Goal: Task Accomplishment & Management: Manage account settings

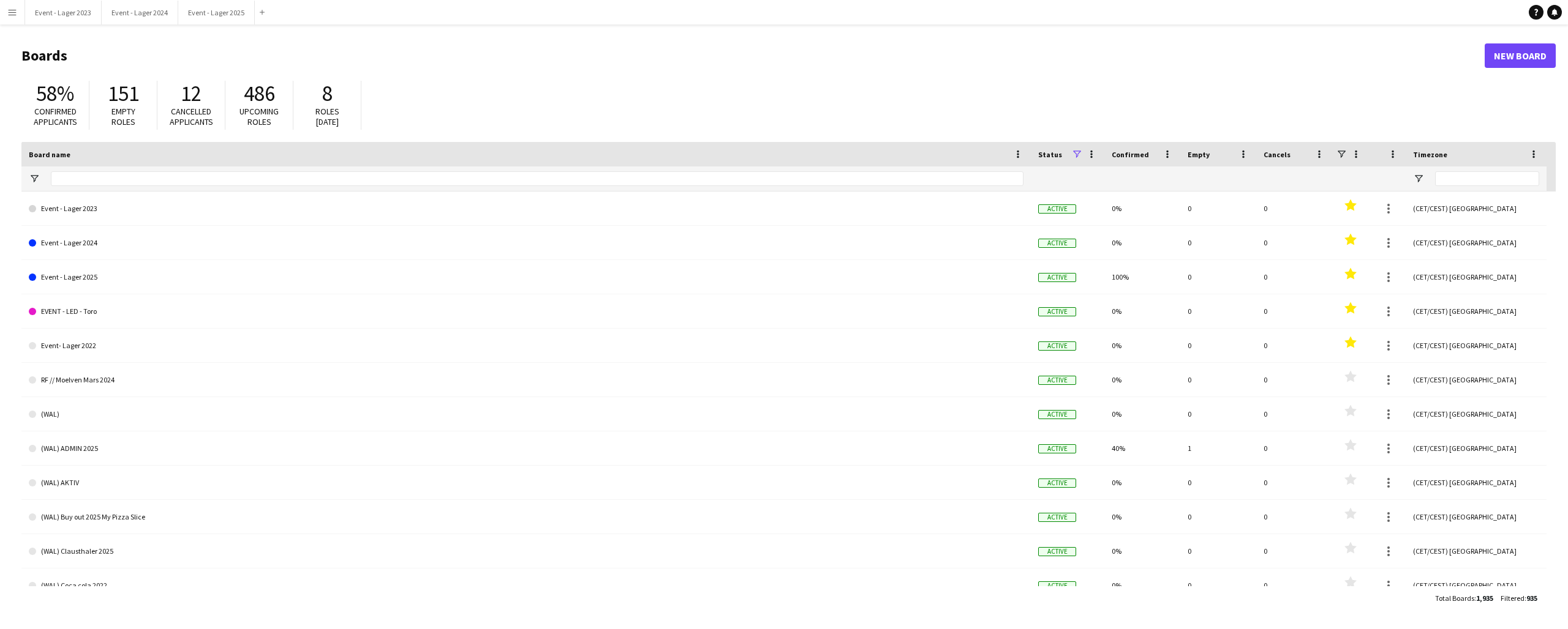
click at [13, 9] on app-icon "Menu" at bounding box center [12, 12] width 10 height 10
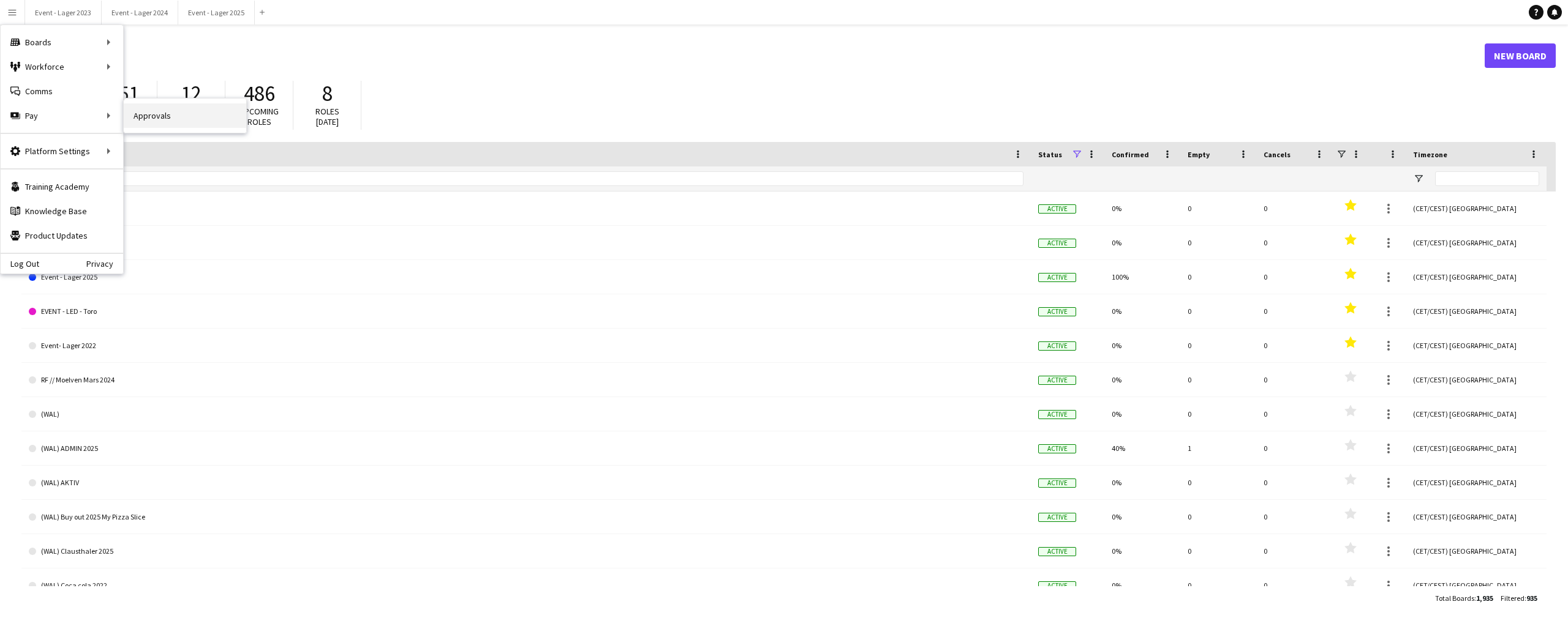
click at [147, 113] on link "Approvals" at bounding box center [184, 116] width 123 height 25
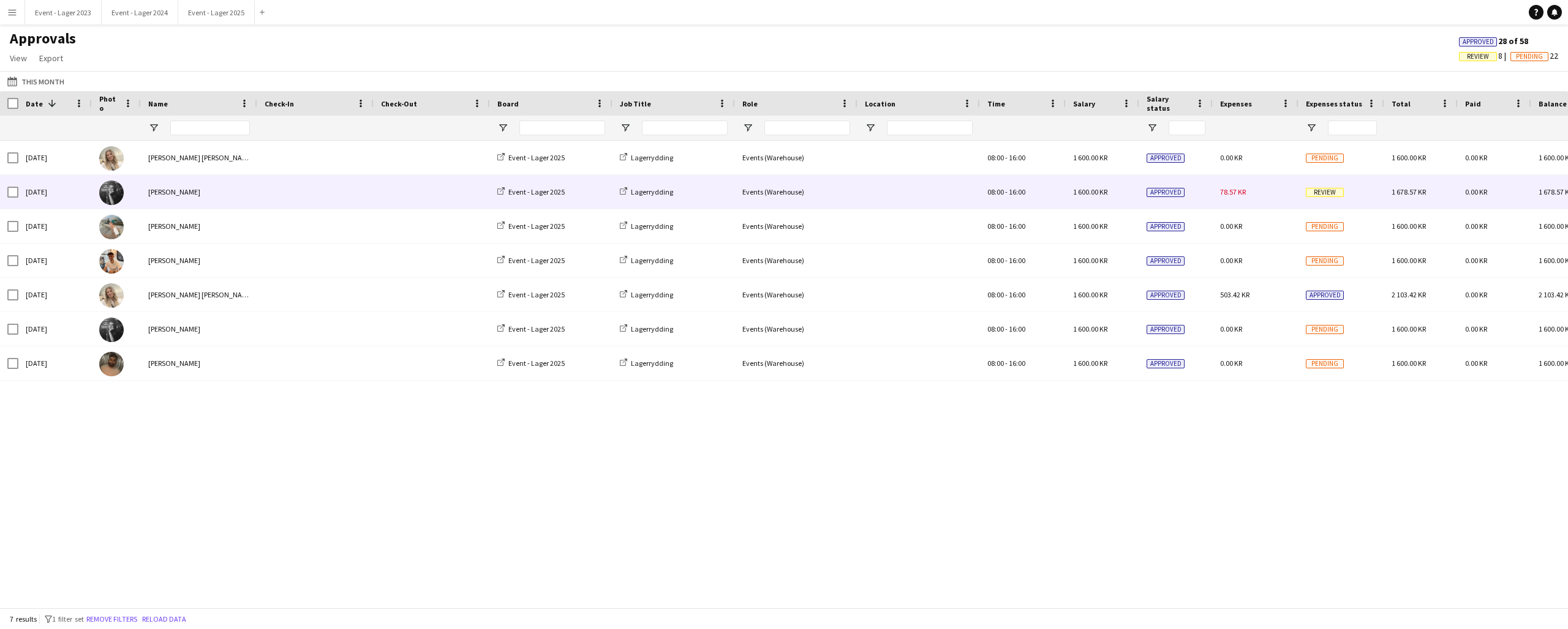
click at [1325, 194] on span "Review" at bounding box center [1324, 192] width 38 height 9
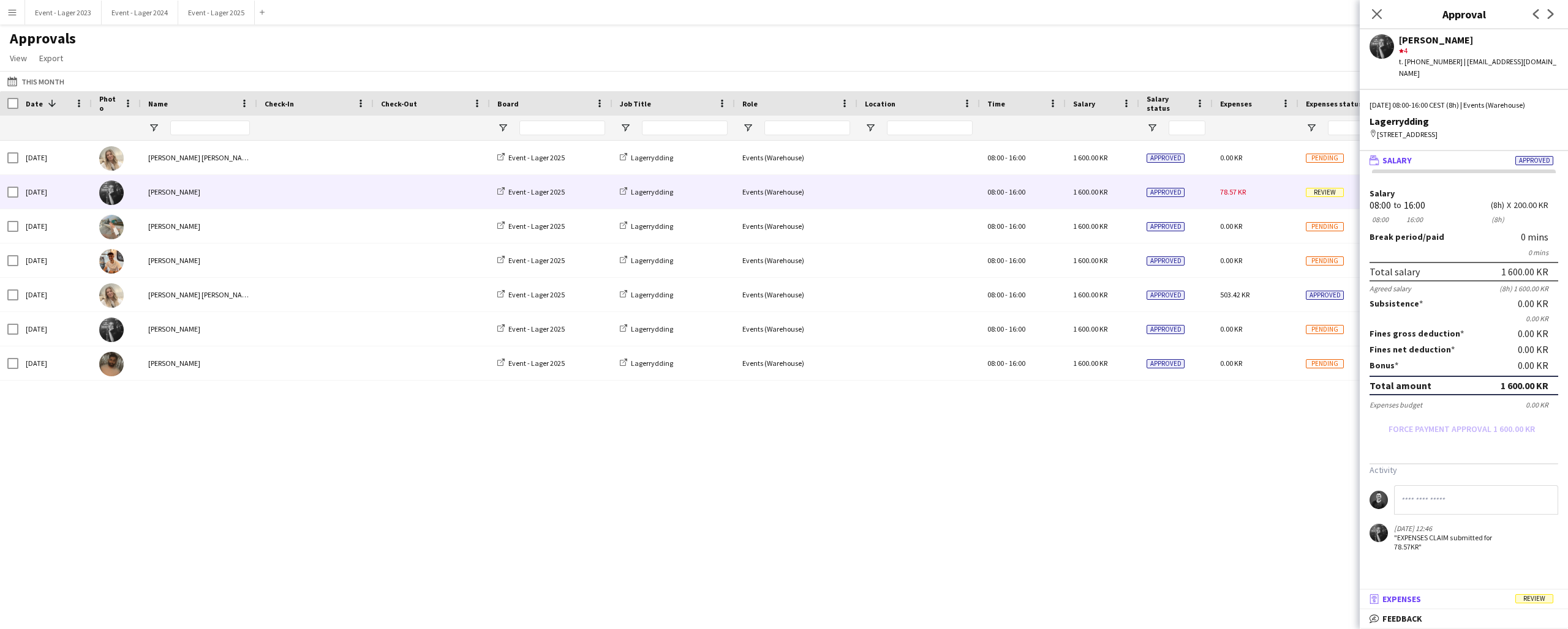
click at [1447, 600] on mat-panel-title "receipt Expenses Review" at bounding box center [1461, 599] width 203 height 11
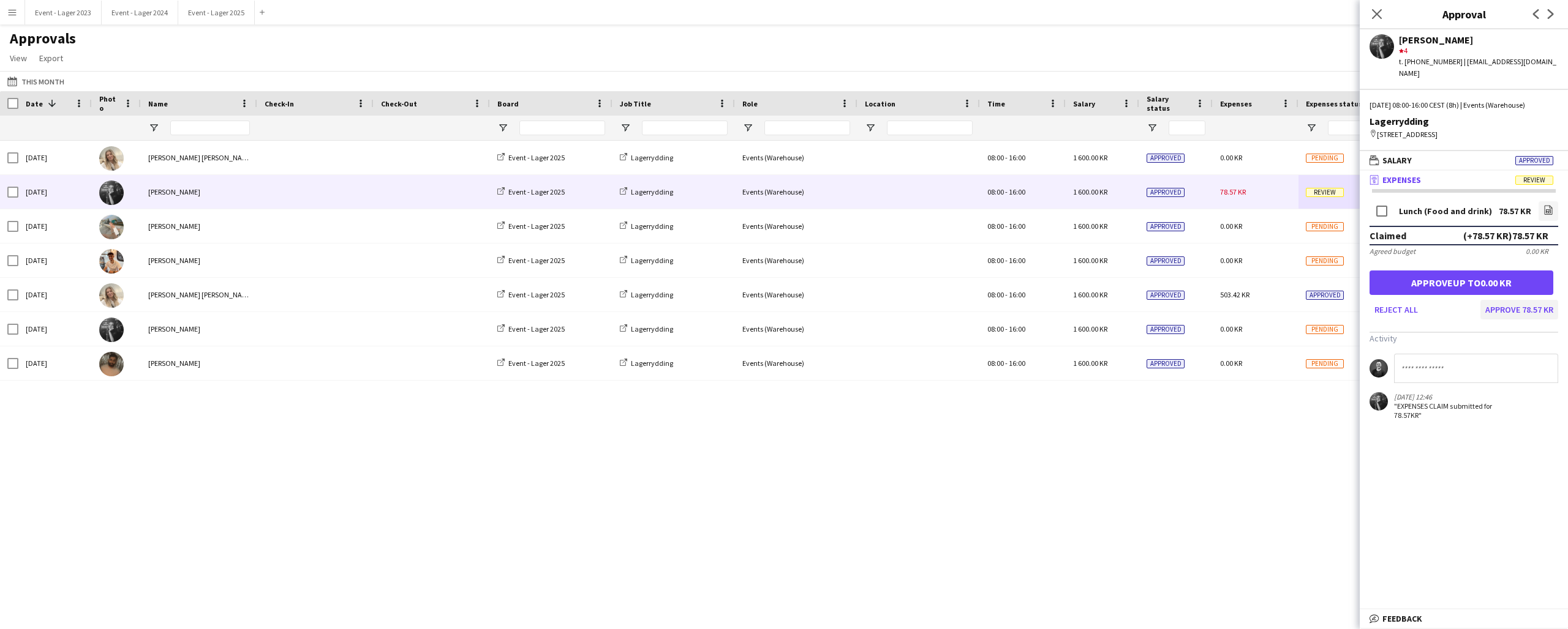
click at [1521, 300] on button "Approve 78.57 KR" at bounding box center [1518, 310] width 77 height 20
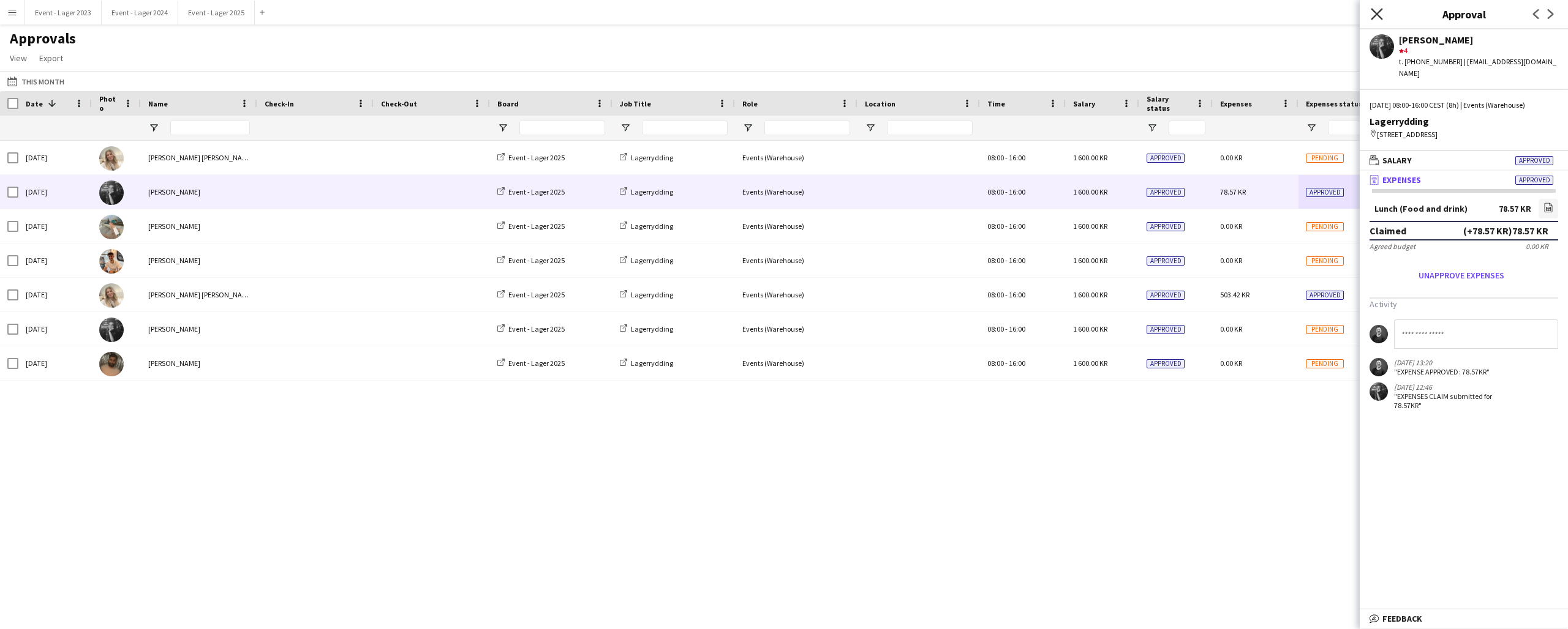
click at [1376, 11] on icon "Close pop-in" at bounding box center [1375, 14] width 11 height 11
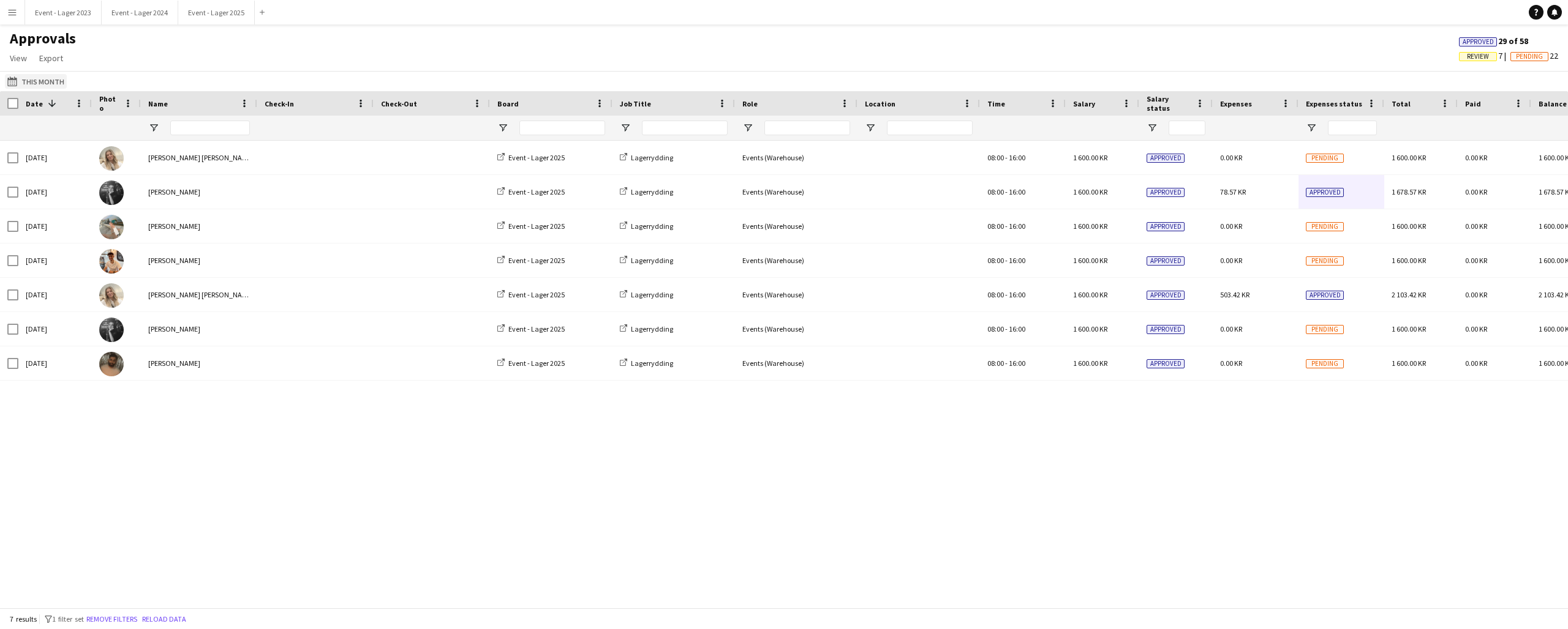
click at [32, 83] on button "This Month This Month" at bounding box center [36, 82] width 62 height 15
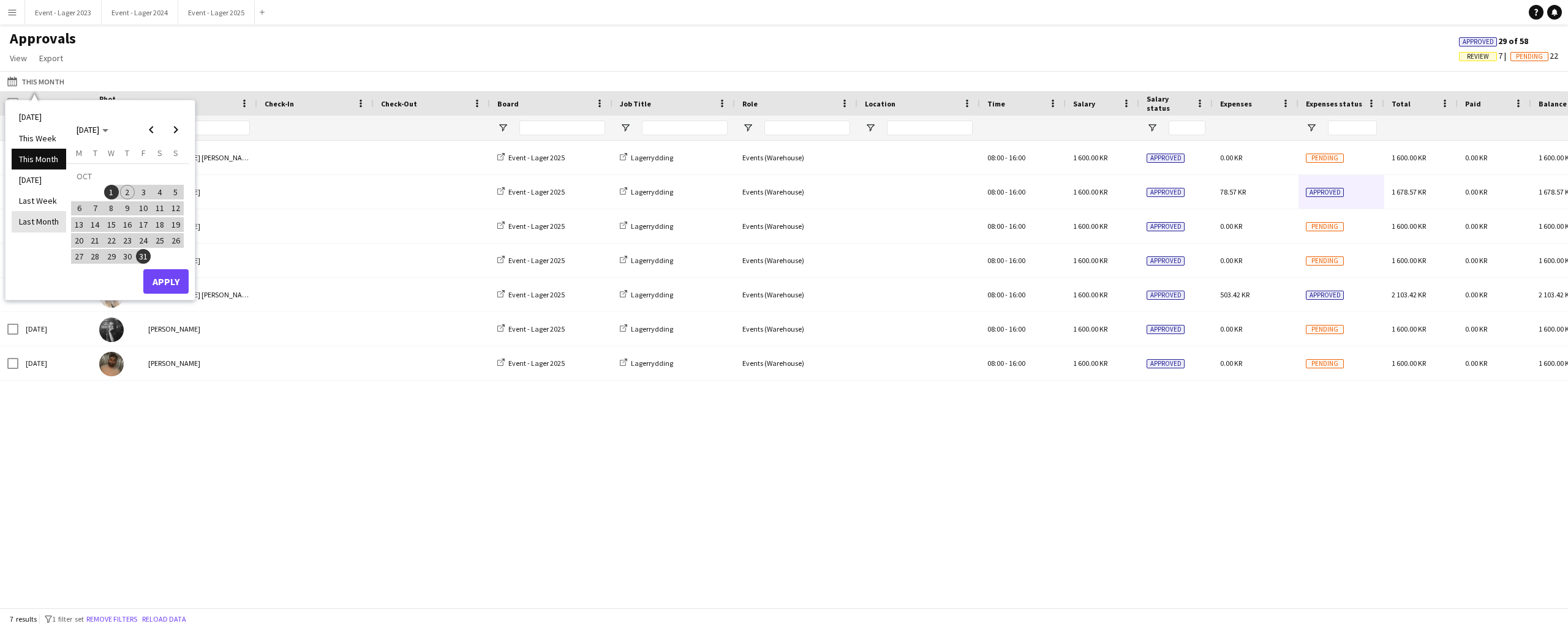
click at [31, 219] on li "Last Month" at bounding box center [38, 222] width 54 height 21
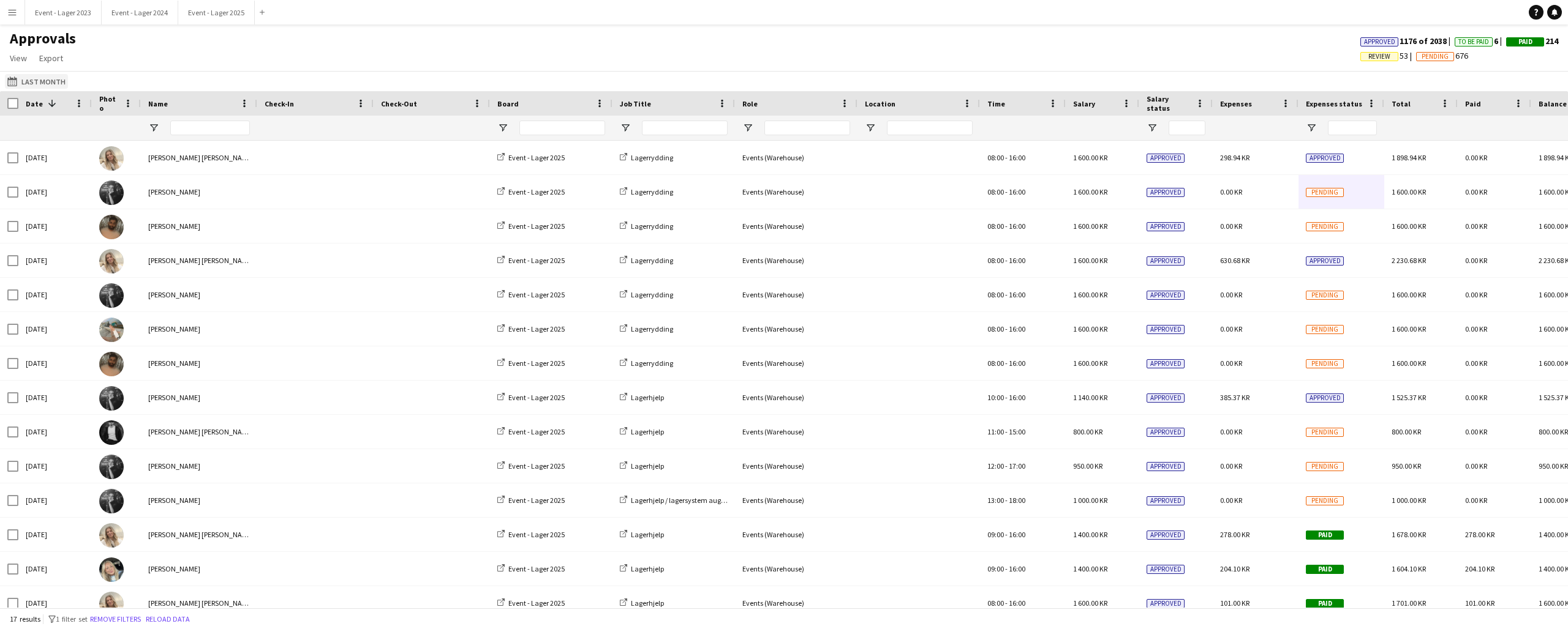
click at [17, 77] on app-icon "This Month" at bounding box center [14, 81] width 14 height 10
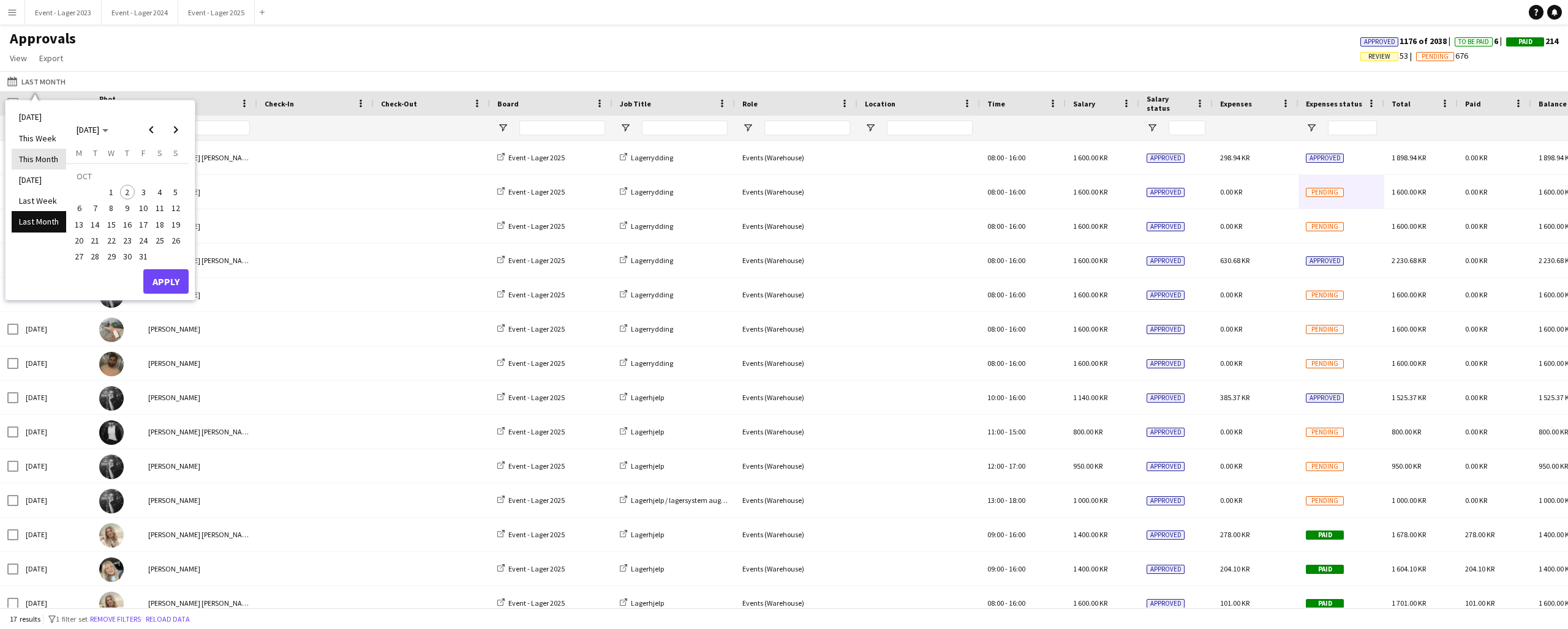
click at [35, 156] on li "This Month" at bounding box center [38, 159] width 54 height 21
